Goal: Task Accomplishment & Management: Use online tool/utility

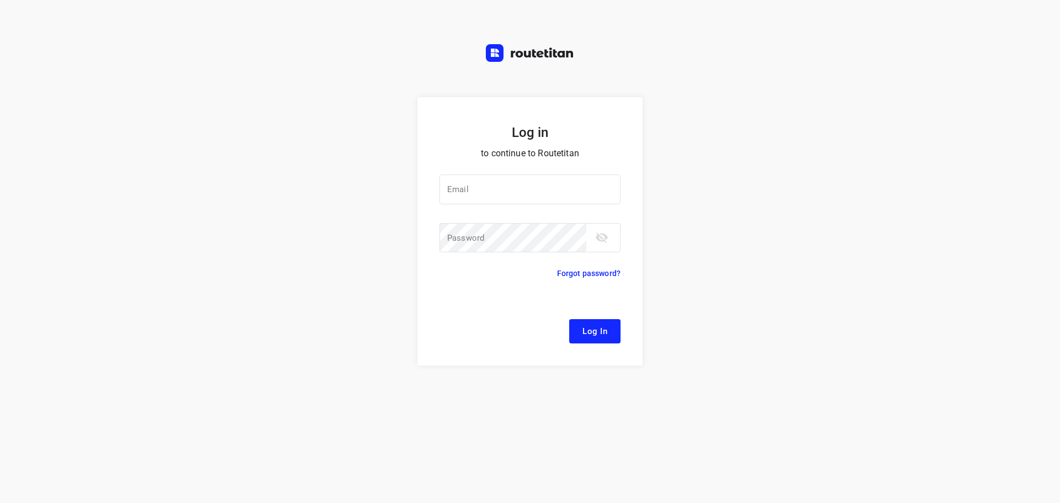
click at [0, 0] on div at bounding box center [0, 0] width 0 height 0
type input "[EMAIL_ADDRESS][DOMAIN_NAME]"
click at [593, 330] on span "Log In" at bounding box center [594, 331] width 25 height 14
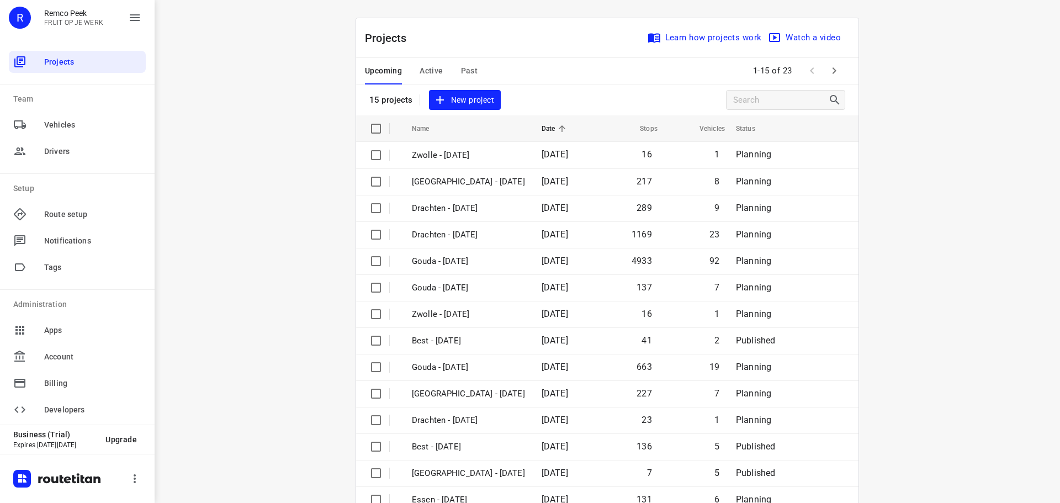
click at [0, 0] on div at bounding box center [0, 0] width 0 height 0
click at [432, 76] on span "Active" at bounding box center [430, 71] width 23 height 14
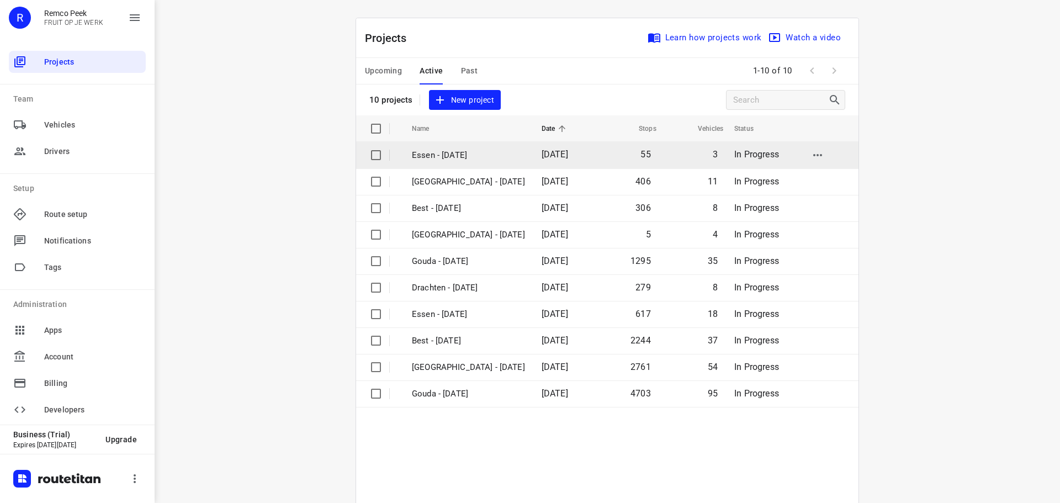
click at [459, 157] on p "Essen - [DATE]" at bounding box center [468, 155] width 113 height 13
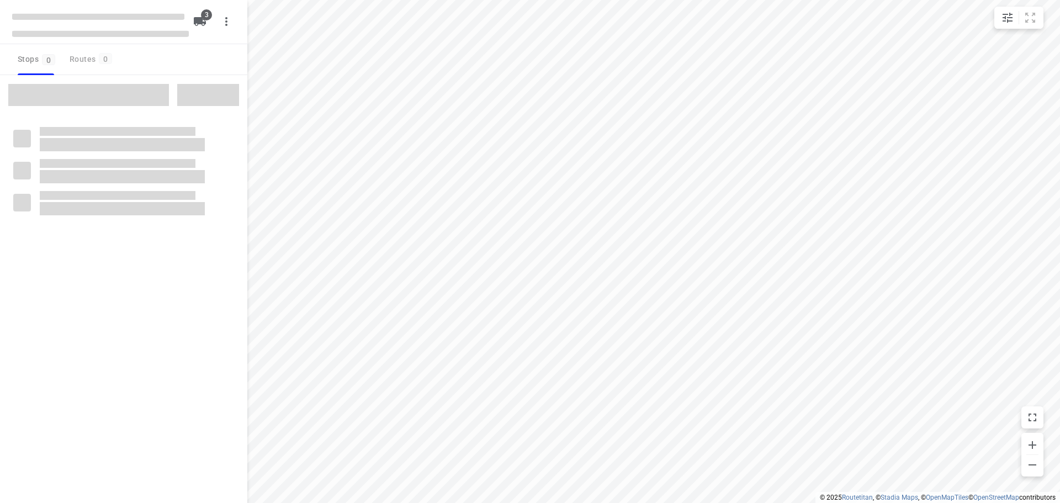
checkbox input "true"
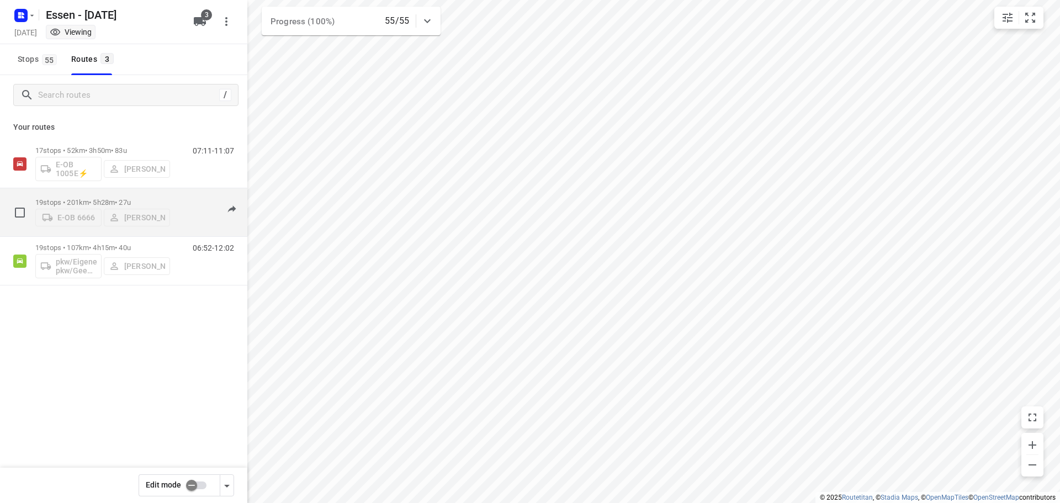
click at [95, 199] on p "19 stops • 201km • 5h28m • [DATE]" at bounding box center [102, 202] width 135 height 8
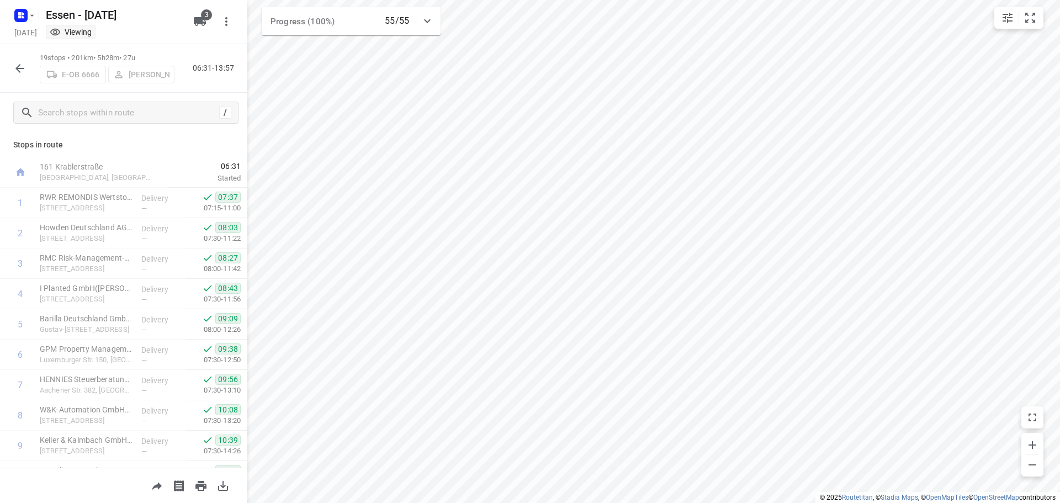
click at [13, 70] on button "button" at bounding box center [20, 68] width 22 height 22
